Goal: Feedback & Contribution: Contribute content

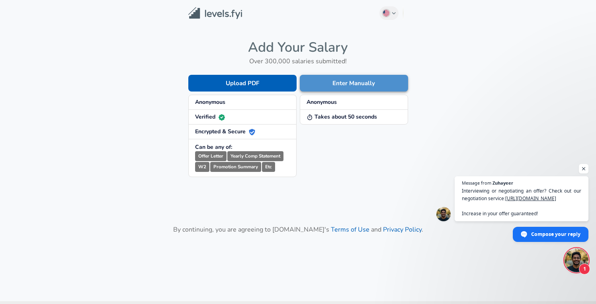
click at [365, 79] on button "Enter Manually" at bounding box center [354, 83] width 108 height 17
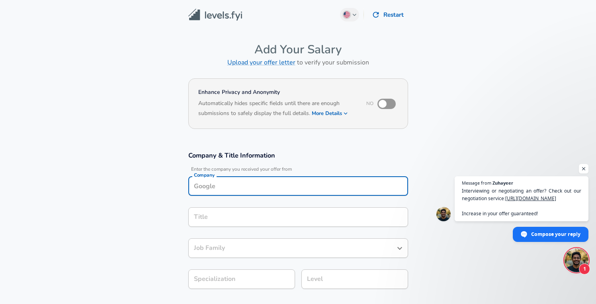
scroll to position [8, 0]
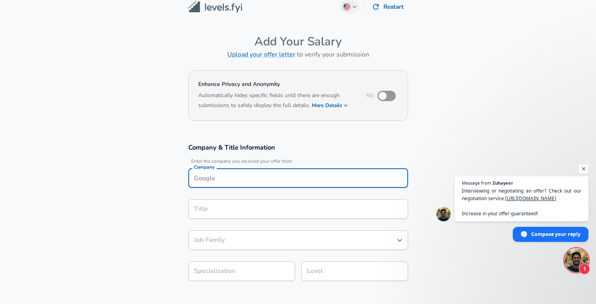
click at [250, 179] on input "Company" at bounding box center [298, 178] width 213 height 12
type input "Salesforce"
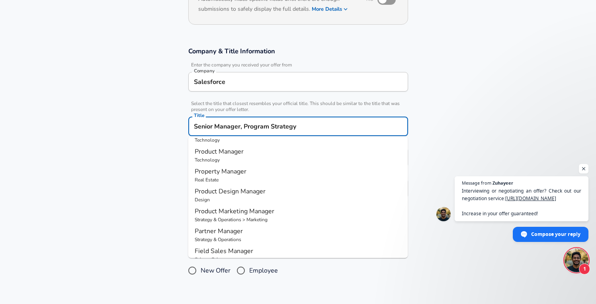
scroll to position [84, 0]
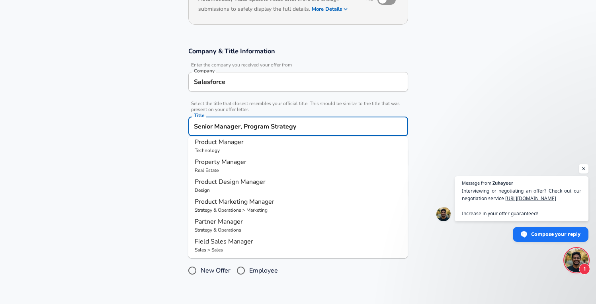
click at [318, 226] on p "Strategy & Operations" at bounding box center [298, 229] width 207 height 7
type input "Partner Manager"
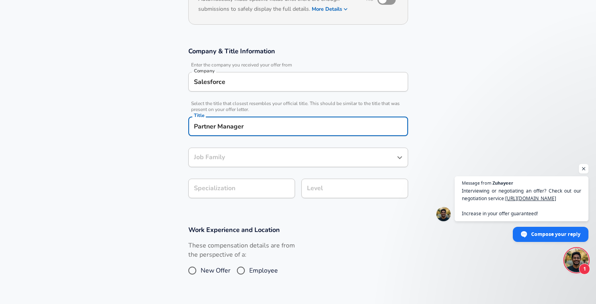
type input "Partner Manager"
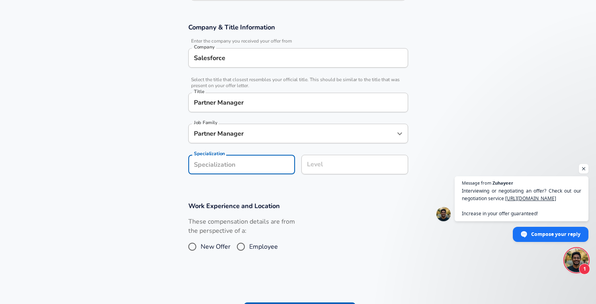
click at [236, 187] on section "Company & Title Information Enter the company you received your offer from Comp…" at bounding box center [298, 103] width 596 height 179
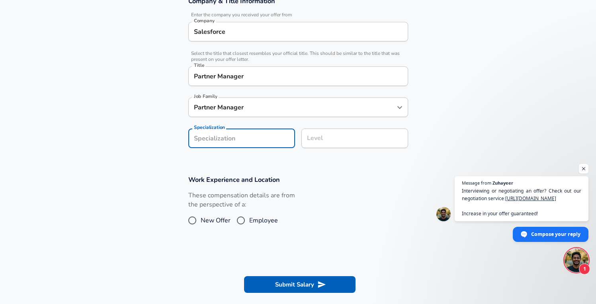
scroll to position [163, 0]
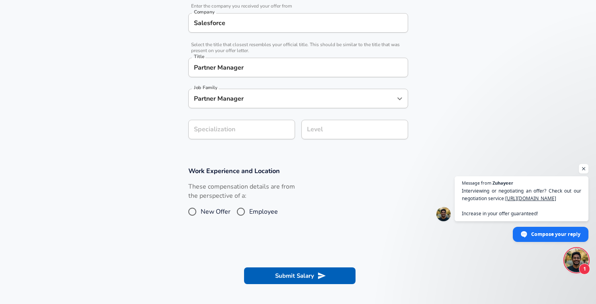
click at [252, 211] on span "Employee" at bounding box center [263, 212] width 29 height 10
click at [249, 211] on input "Employee" at bounding box center [240, 211] width 17 height 13
radio input "true"
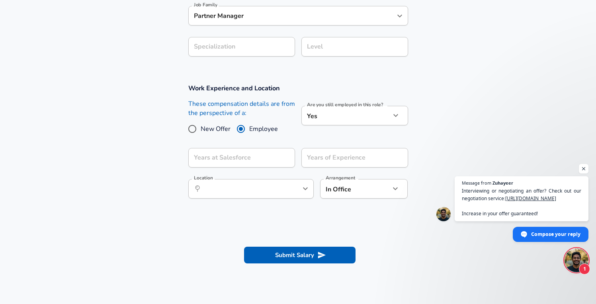
scroll to position [248, 0]
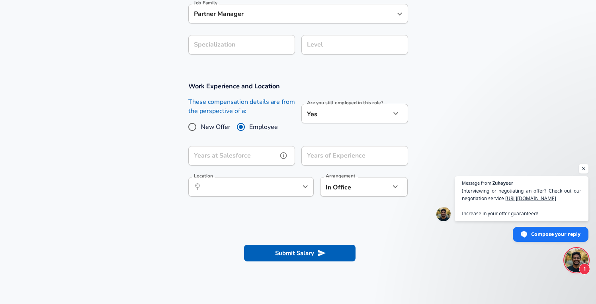
click at [256, 155] on input "Years at Salesforce" at bounding box center [232, 155] width 89 height 19
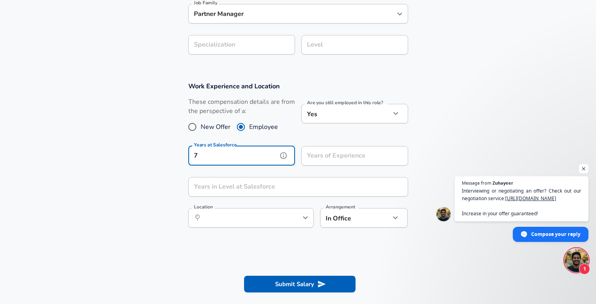
type input "7"
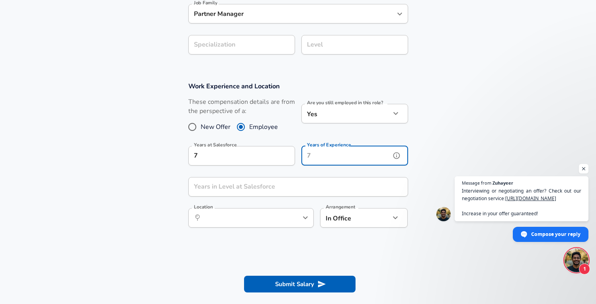
click at [318, 154] on input "Years of Experience" at bounding box center [345, 155] width 89 height 19
type input "9"
click at [278, 196] on input "Years in Level at Salesforce" at bounding box center [289, 186] width 202 height 19
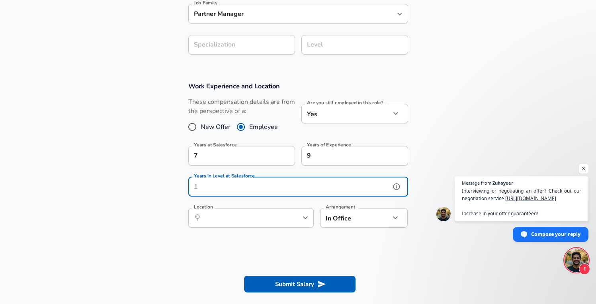
click at [292, 186] on input "Years in Level at Salesforce" at bounding box center [289, 186] width 202 height 19
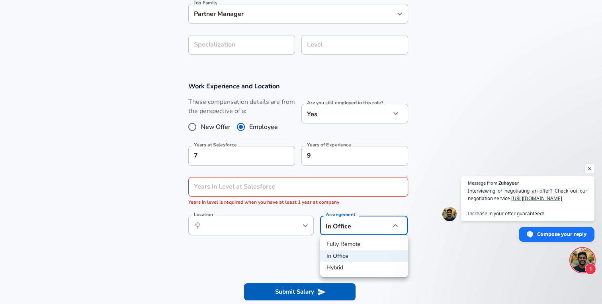
click at [345, 243] on li "Fully Remote" at bounding box center [364, 244] width 88 height 12
type input "remote"
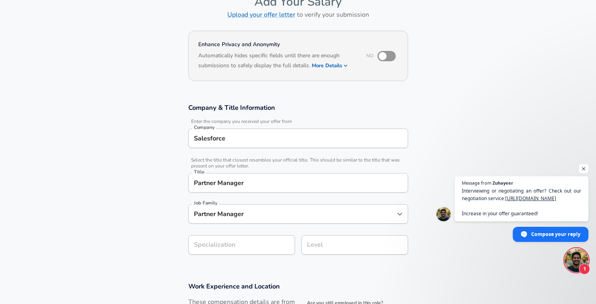
scroll to position [44, 0]
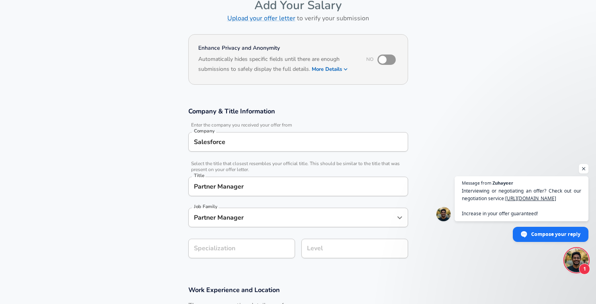
click at [337, 253] on input "Level" at bounding box center [354, 248] width 99 height 12
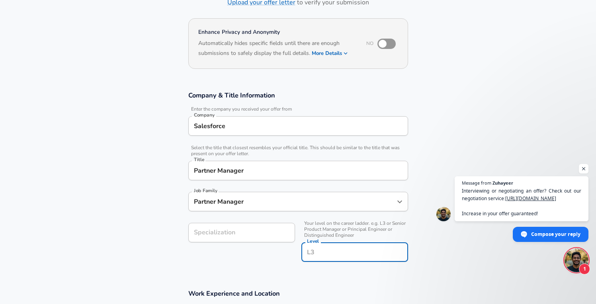
type input "8"
type input "L"
type input "L8"
click at [265, 254] on div "Specialization Specialization" at bounding box center [238, 241] width 113 height 51
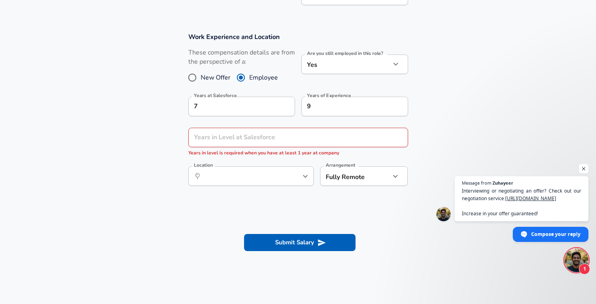
scroll to position [319, 0]
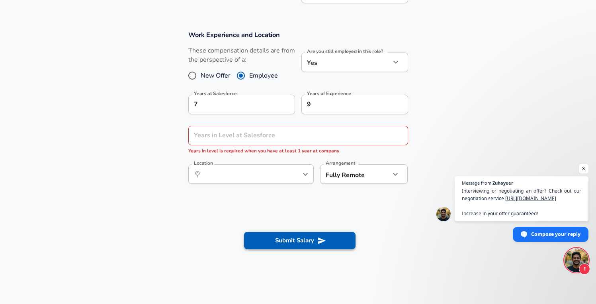
click at [287, 238] on button "Submit Salary" at bounding box center [299, 240] width 111 height 17
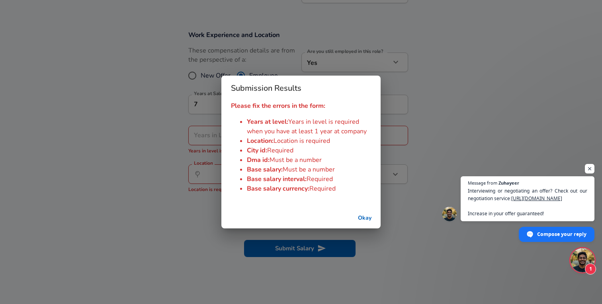
click at [360, 219] on button "Okay" at bounding box center [364, 218] width 25 height 15
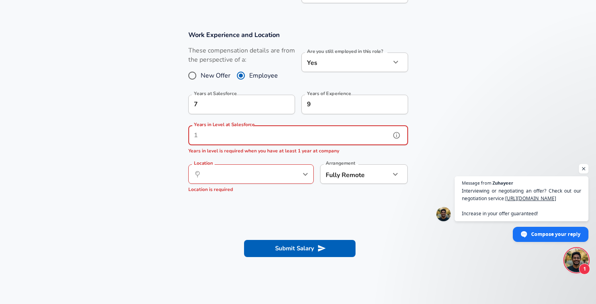
click at [284, 137] on input "Years in Level at Salesforce" at bounding box center [289, 135] width 202 height 19
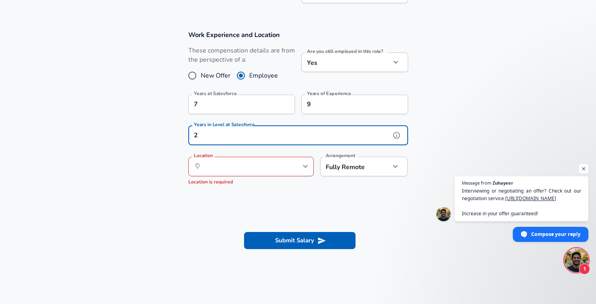
type input "2"
click at [274, 165] on input "Location" at bounding box center [242, 166] width 82 height 12
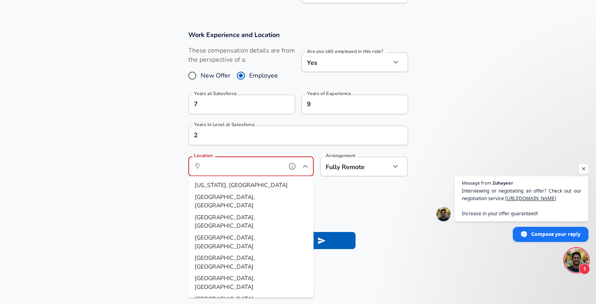
click at [269, 198] on li "[GEOGRAPHIC_DATA], [GEOGRAPHIC_DATA]" at bounding box center [250, 201] width 125 height 20
type input "[GEOGRAPHIC_DATA], [GEOGRAPHIC_DATA]"
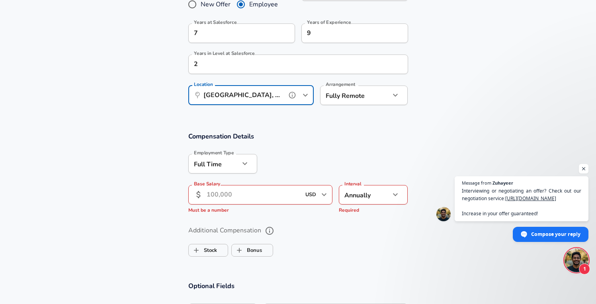
scroll to position [389, 0]
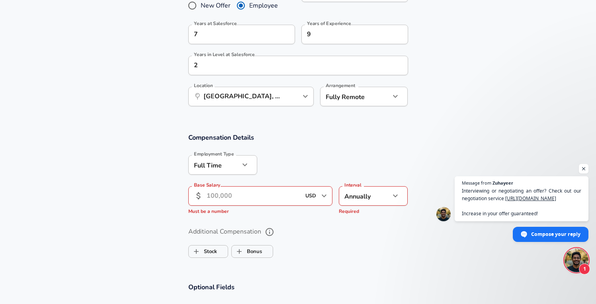
click at [288, 199] on input "Base Salary" at bounding box center [254, 195] width 94 height 19
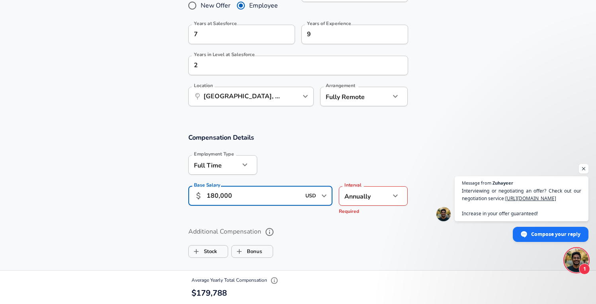
type input "180,000"
click at [365, 241] on div "Additional Compensation Stock Bonus" at bounding box center [298, 243] width 220 height 36
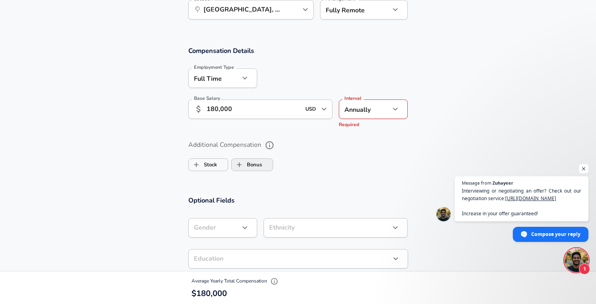
scroll to position [493, 0]
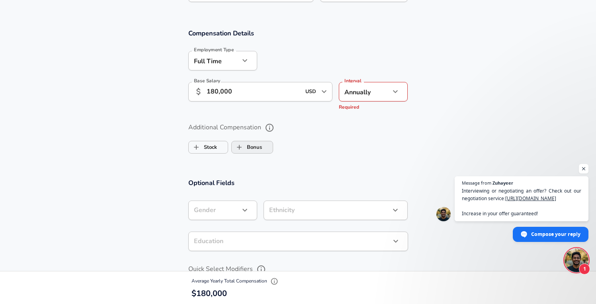
click at [256, 145] on label "Bonus" at bounding box center [247, 147] width 30 height 15
checkbox input "true"
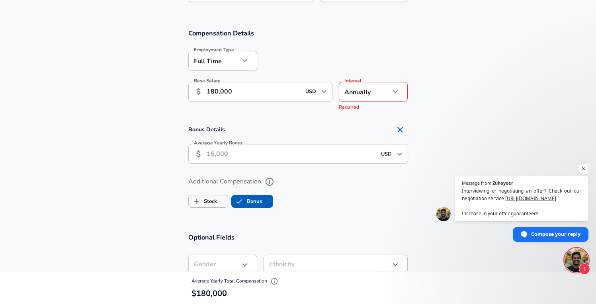
click at [266, 151] on input "Average Yearly Bonus" at bounding box center [292, 153] width 170 height 19
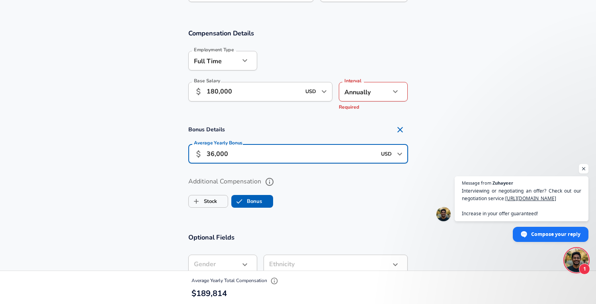
type input "36,000"
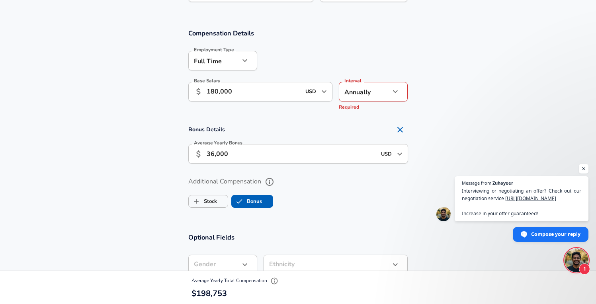
click at [365, 199] on ul "Stock Bonus" at bounding box center [298, 200] width 220 height 16
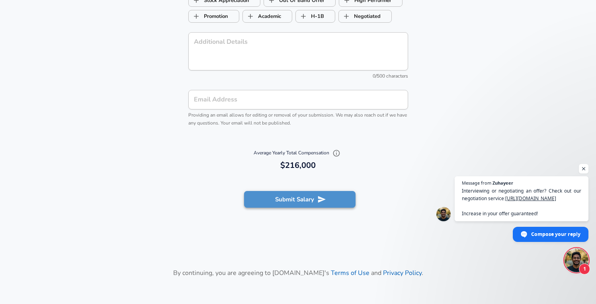
click at [333, 199] on button "Submit Salary" at bounding box center [299, 199] width 111 height 17
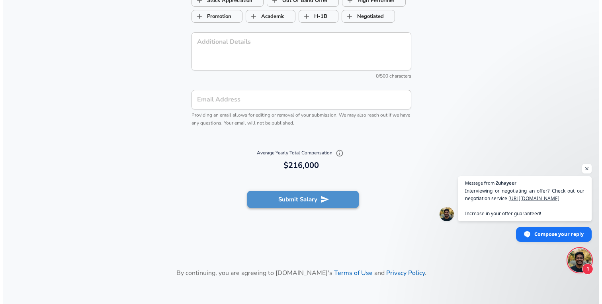
scroll to position [828, 0]
